Goal: Task Accomplishment & Management: Use online tool/utility

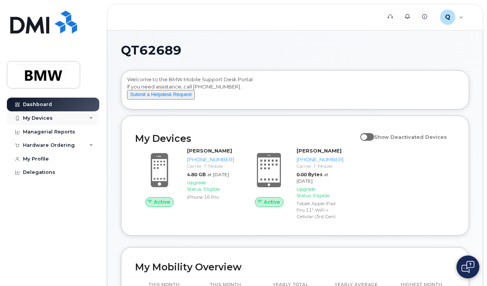
click at [29, 120] on div "My Devices" at bounding box center [38, 118] width 30 height 6
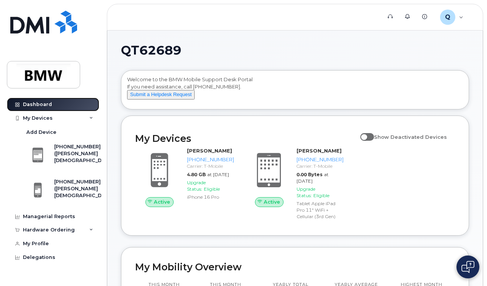
click at [36, 102] on div "Dashboard" at bounding box center [37, 105] width 29 height 6
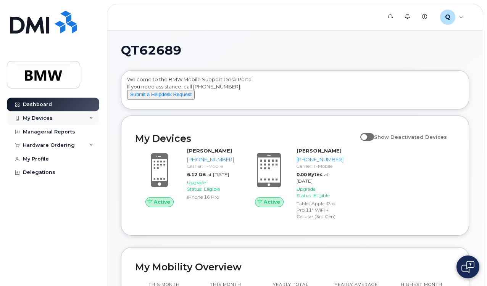
click at [91, 117] on icon at bounding box center [91, 118] width 4 height 4
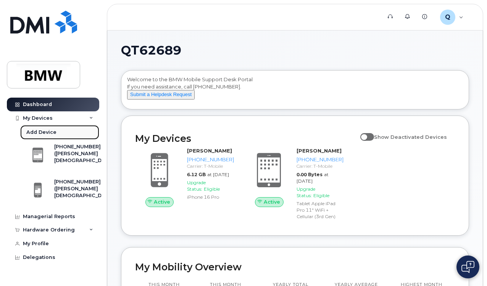
click at [55, 132] on div "Add Device" at bounding box center [41, 132] width 30 height 7
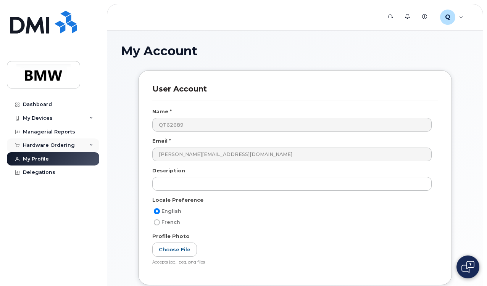
click at [87, 146] on div "Hardware Ordering" at bounding box center [53, 146] width 92 height 14
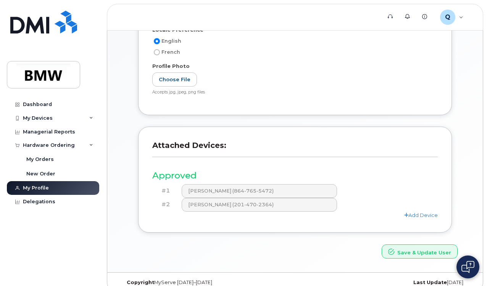
scroll to position [181, 0]
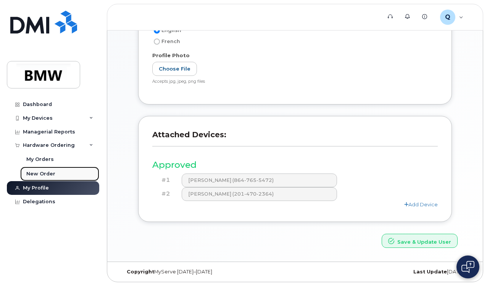
click at [38, 174] on div "New Order" at bounding box center [40, 174] width 29 height 7
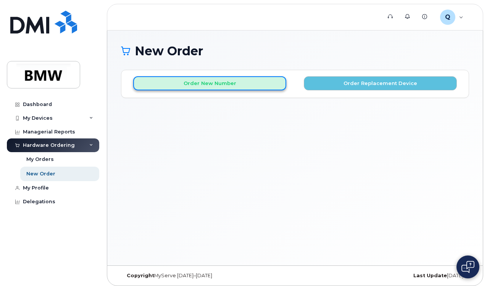
click at [213, 86] on button "Order New Number" at bounding box center [209, 83] width 153 height 14
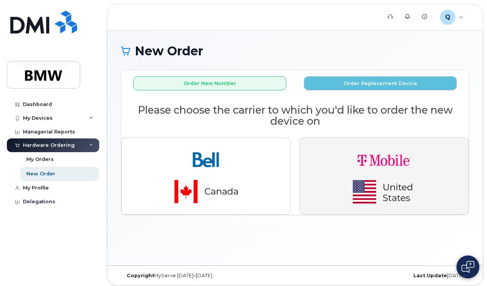
click at [399, 186] on img "button" at bounding box center [384, 176] width 107 height 64
